Goal: Information Seeking & Learning: Learn about a topic

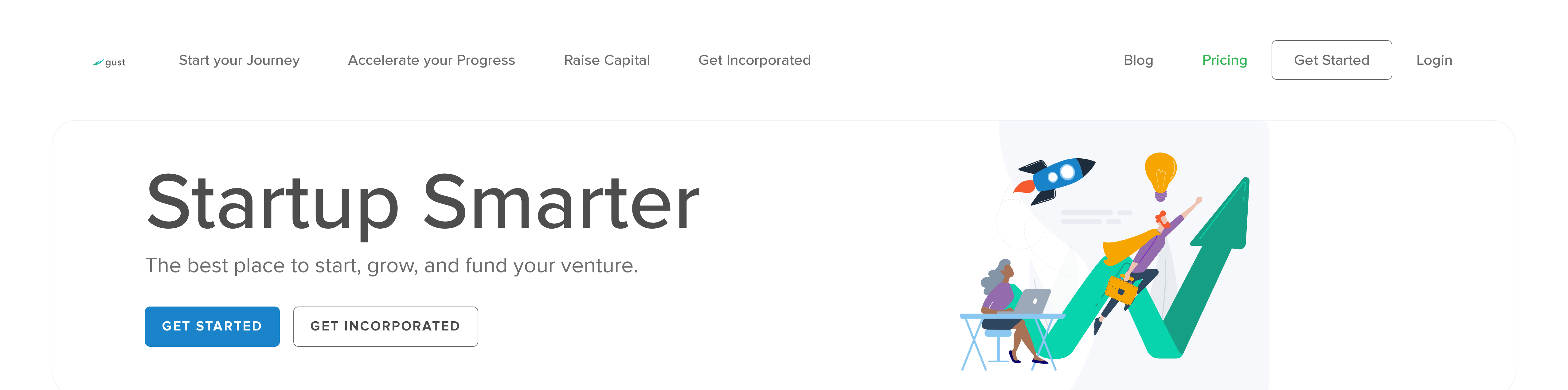
click at [1214, 64] on link "Pricing" at bounding box center [1225, 60] width 46 height 18
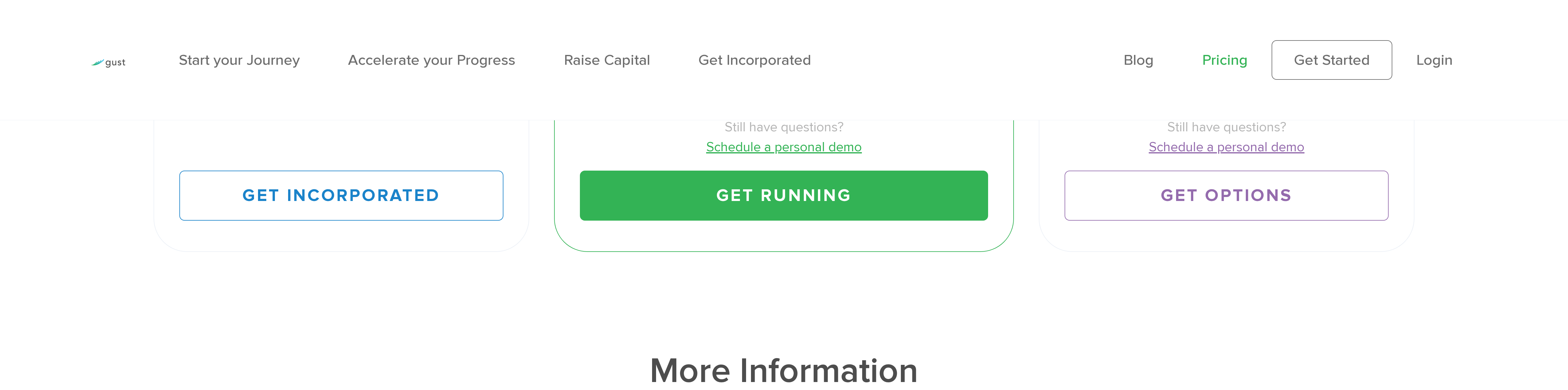
scroll to position [829, 0]
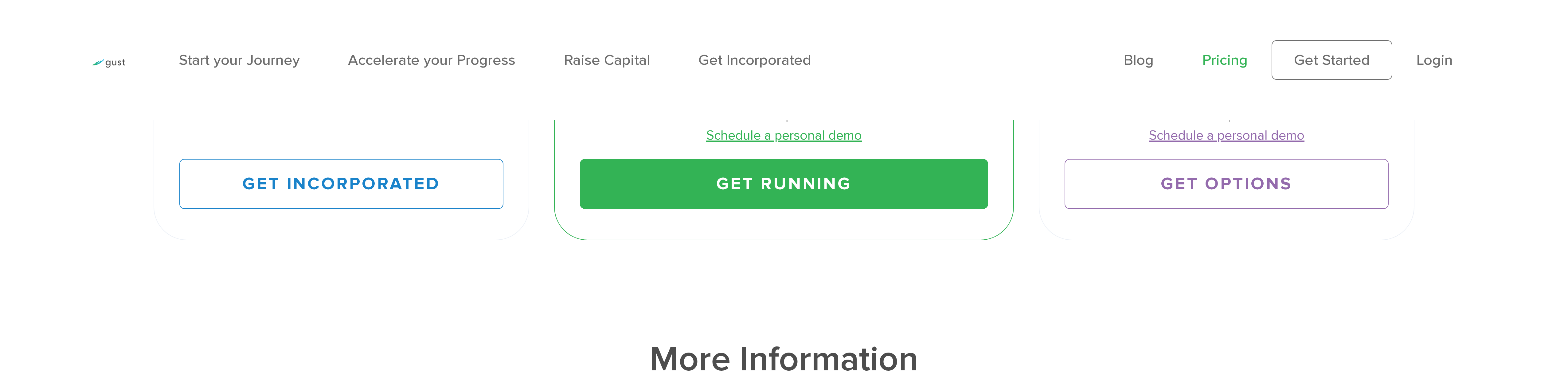
click at [116, 68] on link at bounding box center [108, 61] width 35 height 19
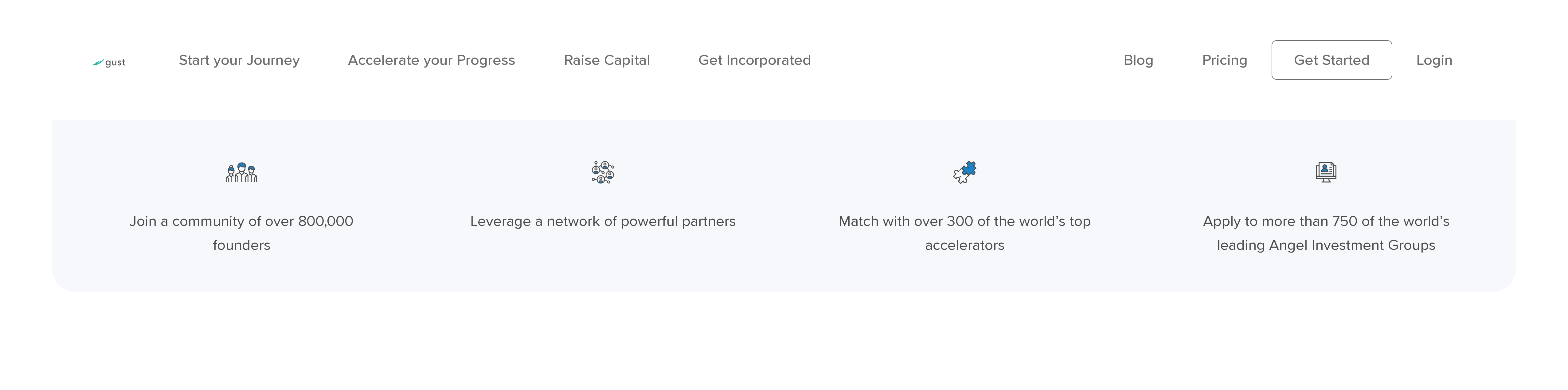
scroll to position [338, 0]
drag, startPoint x: 632, startPoint y: 219, endPoint x: 729, endPoint y: 217, distance: 97.0
click at [729, 217] on div "Leverage a network of powerful partners" at bounding box center [603, 219] width 270 height 24
drag, startPoint x: 828, startPoint y: 221, endPoint x: 1063, endPoint y: 239, distance: 235.7
click at [1063, 239] on div "Match with over 300 of the world’s top accelerators" at bounding box center [965, 201] width 362 height 136
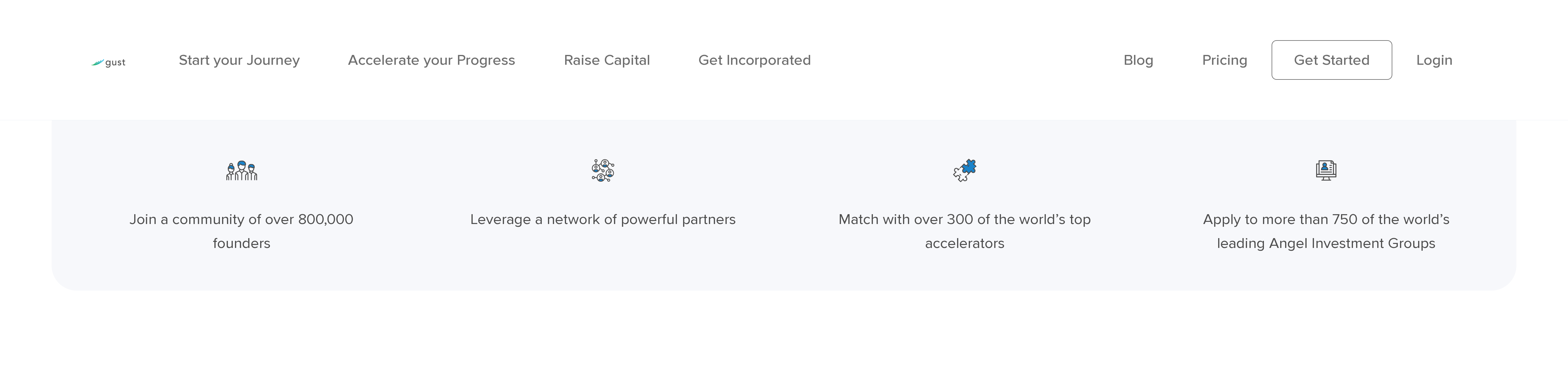
click at [1063, 239] on div "Match with over 300 of the world’s top accelerators" at bounding box center [965, 231] width 270 height 48
drag, startPoint x: 1206, startPoint y: 215, endPoint x: 1473, endPoint y: 254, distance: 269.8
click at [1473, 254] on div "Apply to more than 750 of the world’s leading Angel Investment Groups" at bounding box center [1326, 201] width 362 height 136
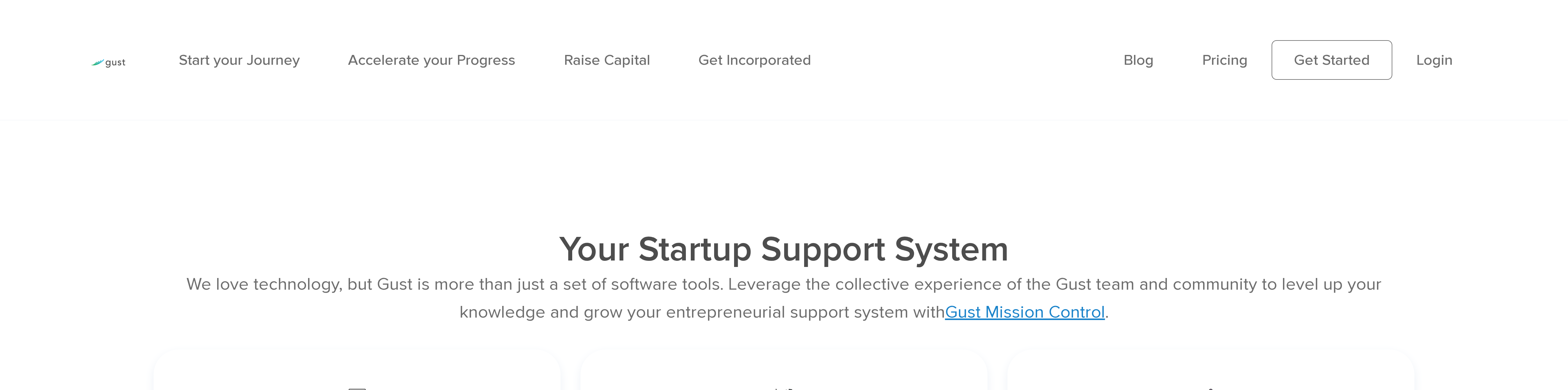
scroll to position [3070, 0]
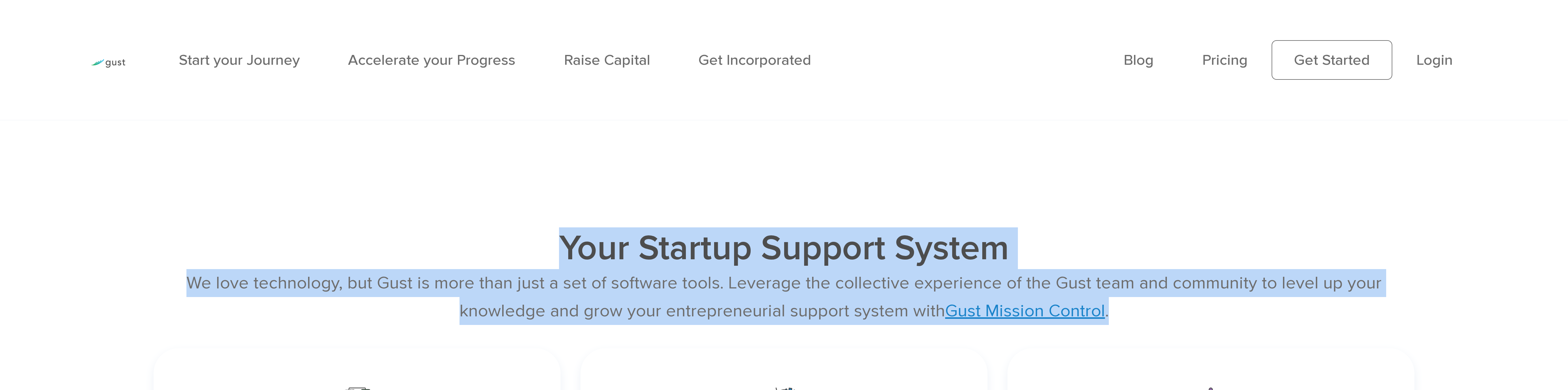
drag, startPoint x: 1132, startPoint y: 325, endPoint x: 549, endPoint y: 230, distance: 590.7
drag, startPoint x: 539, startPoint y: 249, endPoint x: 1139, endPoint y: 307, distance: 602.8
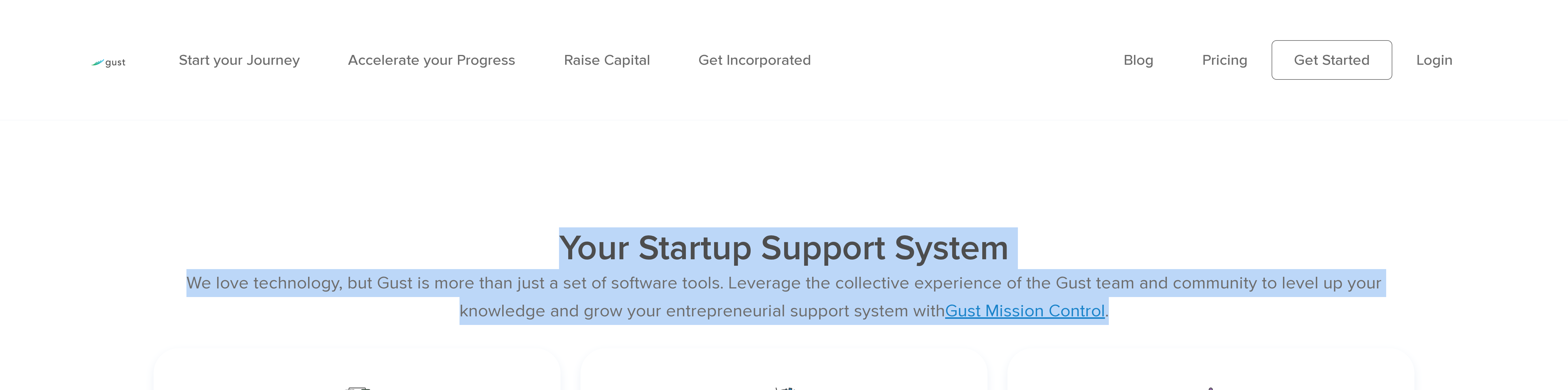
click at [1139, 318] on div "We love technology, but Gust is more than just a set of software tools. Leverag…" at bounding box center [783, 298] width 1261 height 56
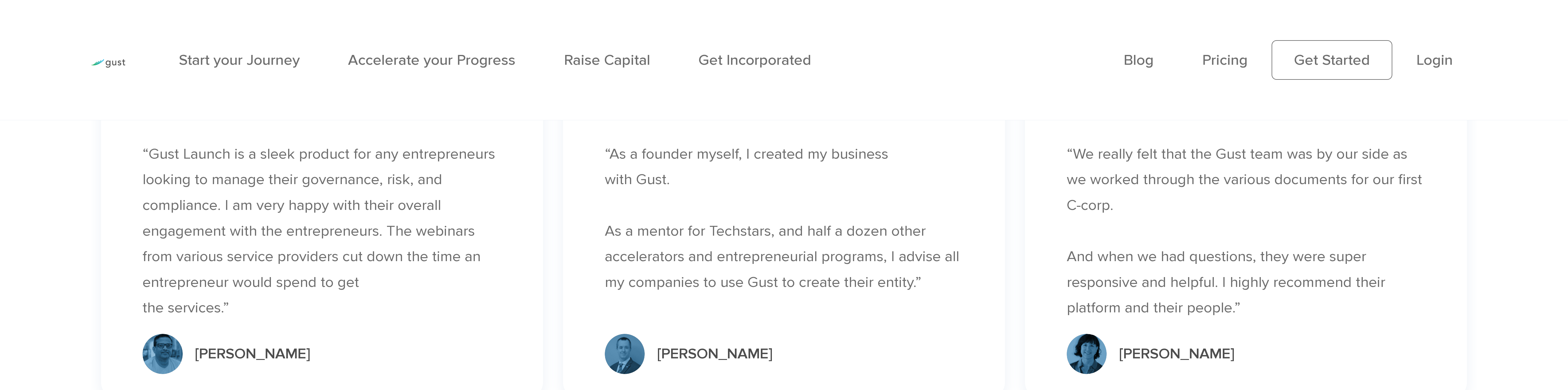
scroll to position [4359, 0]
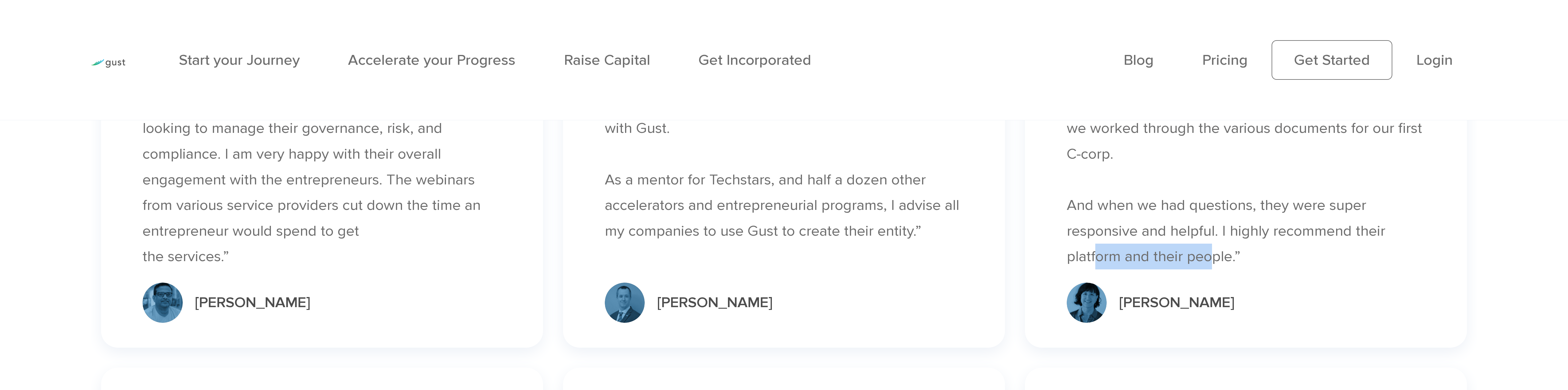
drag, startPoint x: 1092, startPoint y: 268, endPoint x: 1203, endPoint y: 271, distance: 111.0
click at [1203, 270] on div "“We really felt that the Gust team was by our side as we worked through the var…" at bounding box center [1245, 179] width 359 height 179
drag, startPoint x: 1244, startPoint y: 270, endPoint x: 1074, endPoint y: 212, distance: 179.6
click at [1074, 212] on div "“We really felt that the Gust team was by our side as we worked through the var…" at bounding box center [1245, 179] width 359 height 179
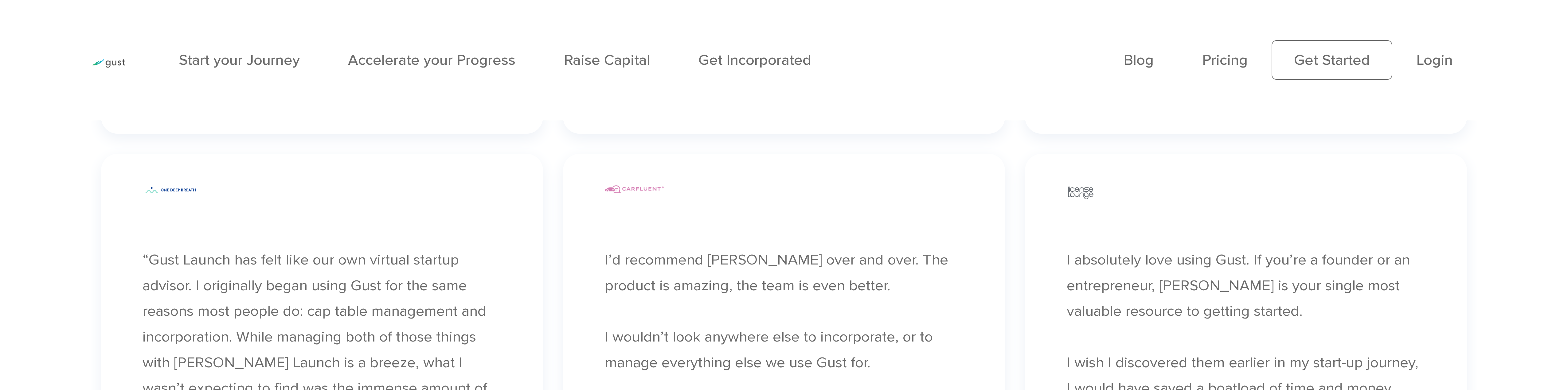
scroll to position [4575, 0]
